Goal: Task Accomplishment & Management: Complete application form

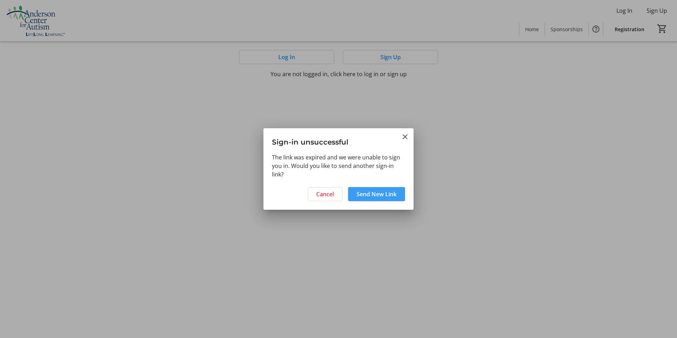
click at [370, 196] on span "Send New Link" at bounding box center [376, 194] width 40 height 8
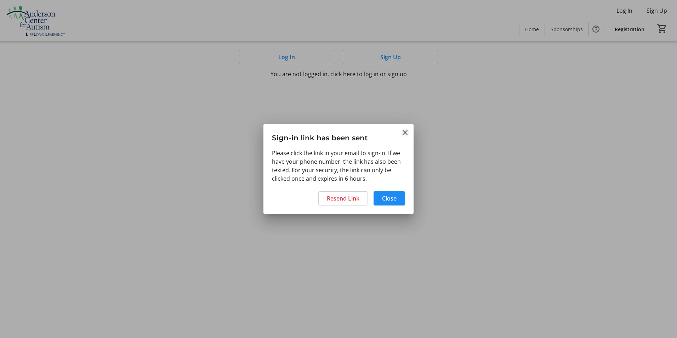
click at [408, 131] on mat-icon "Close" at bounding box center [405, 132] width 8 height 8
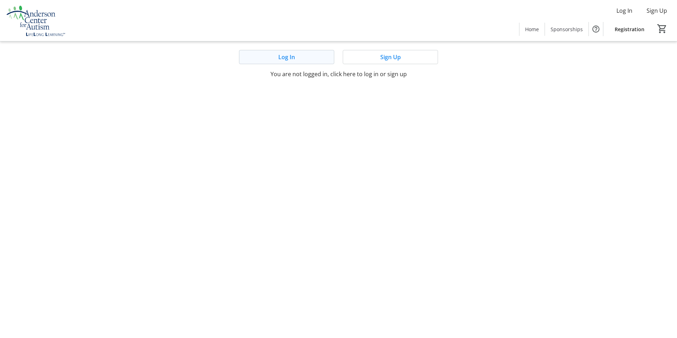
click at [302, 55] on span at bounding box center [286, 56] width 94 height 17
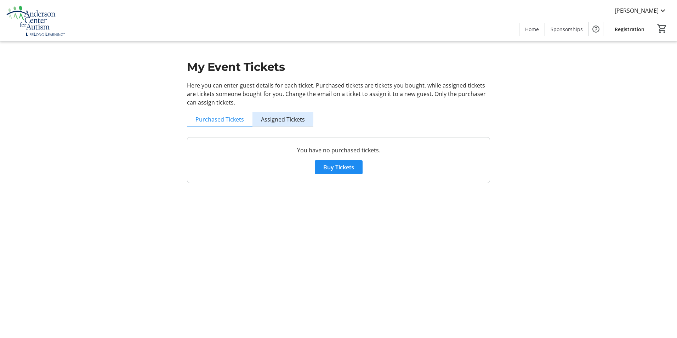
click at [270, 117] on span "Assigned Tickets" at bounding box center [283, 119] width 44 height 6
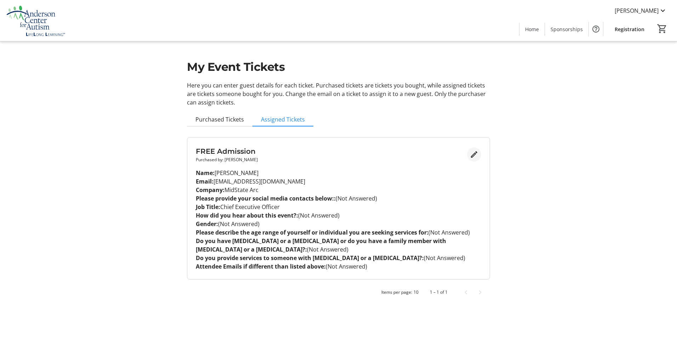
click at [474, 155] on mat-icon "Edit" at bounding box center [474, 154] width 8 height 8
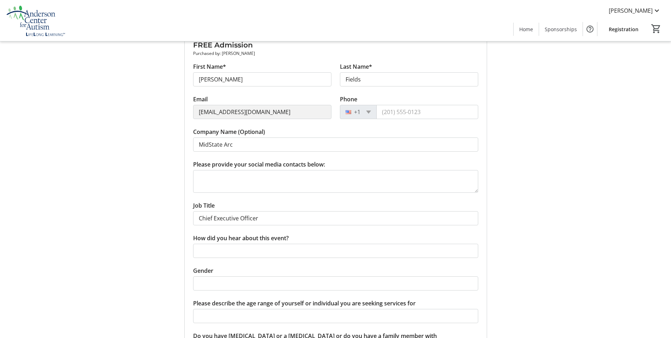
scroll to position [142, 0]
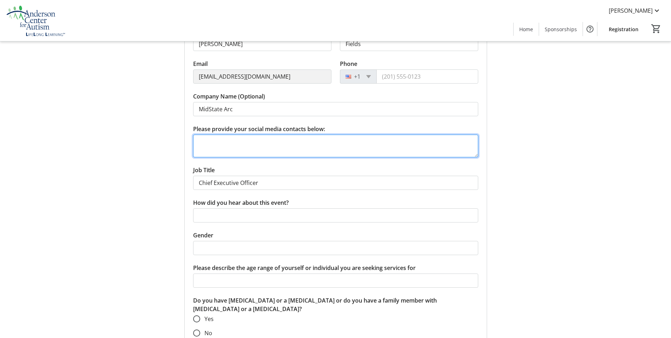
click at [285, 141] on textarea "Please provide your social media contacts below:" at bounding box center [335, 145] width 285 height 23
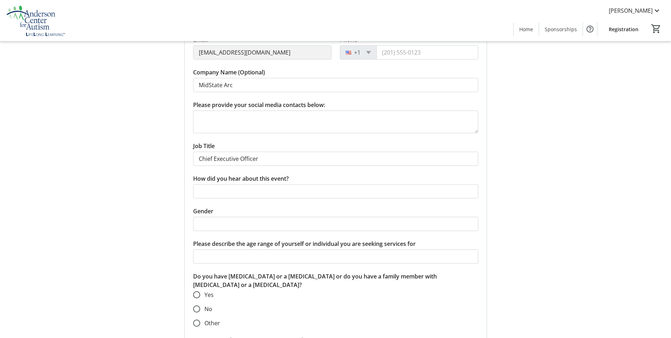
scroll to position [177, 0]
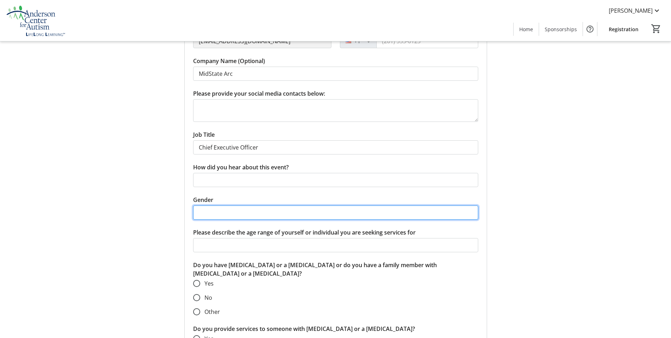
click at [227, 212] on input "Gender" at bounding box center [335, 212] width 285 height 14
type input "female"
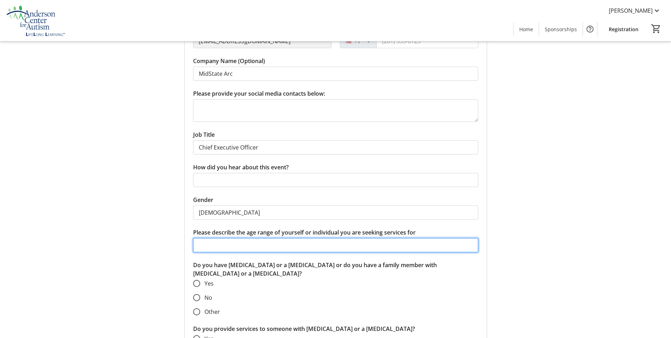
click at [225, 245] on input "Please describe the age range of yourself or individual you are seeking service…" at bounding box center [335, 245] width 285 height 14
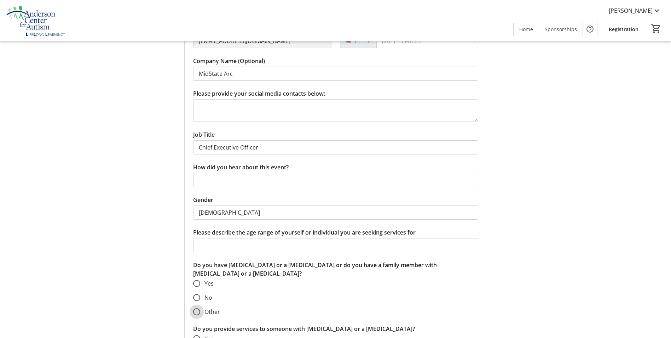
click at [197, 309] on input "Other" at bounding box center [196, 311] width 7 height 7
radio input "true"
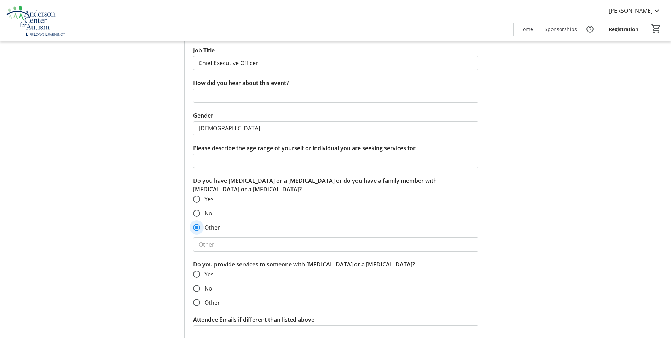
scroll to position [283, 0]
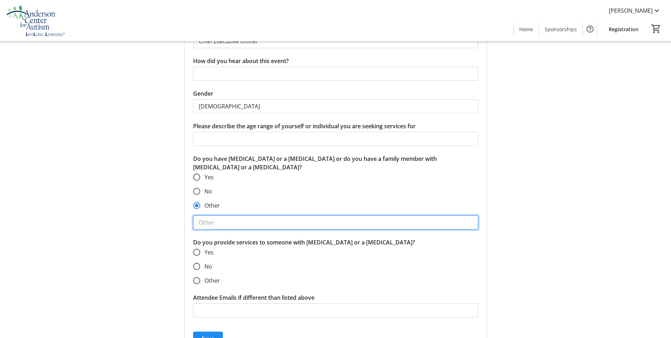
click at [221, 223] on input "text" at bounding box center [335, 222] width 285 height 14
type input "I work at a disability Agency"
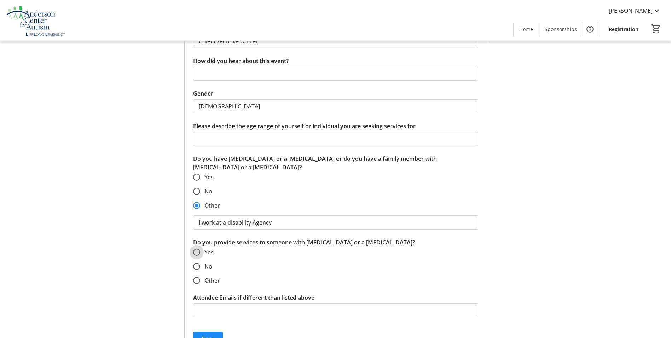
click at [197, 250] on input "Yes" at bounding box center [196, 251] width 7 height 7
radio input "true"
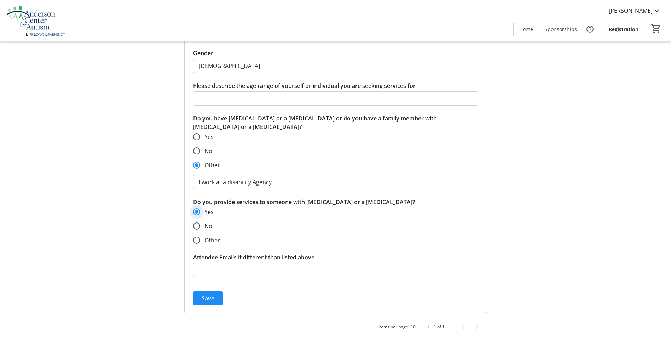
scroll to position [328, 0]
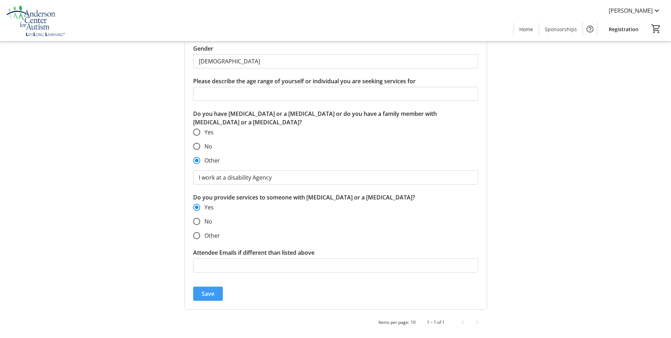
click at [214, 295] on span "Save" at bounding box center [208, 293] width 13 height 8
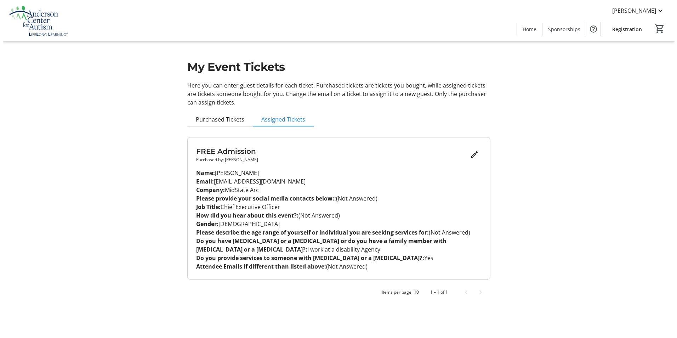
scroll to position [0, 0]
